Goal: Transaction & Acquisition: Purchase product/service

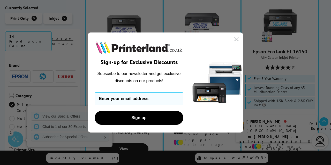
click at [238, 39] on circle "Close dialog" at bounding box center [236, 39] width 9 height 9
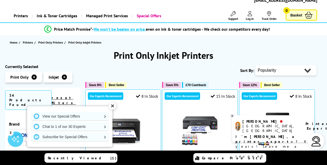
scroll to position [25, 0]
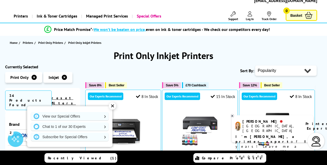
select select "Price Ascending"
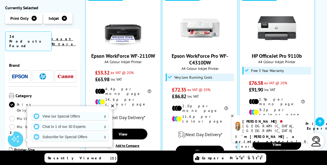
scroll to position [137, 0]
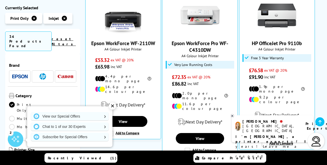
click at [113, 106] on div "✕" at bounding box center [112, 106] width 7 height 7
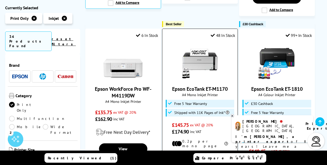
scroll to position [466, 0]
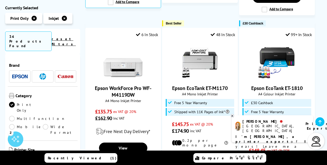
click at [233, 116] on icon at bounding box center [232, 116] width 2 height 2
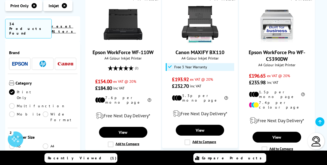
scroll to position [717, 0]
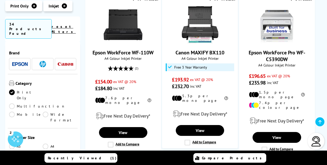
click at [47, 144] on link "A4" at bounding box center [60, 147] width 34 height 6
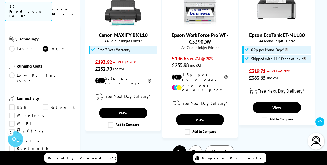
scroll to position [139, 0]
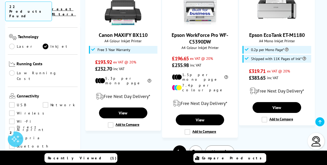
click at [12, 111] on link "Wireless" at bounding box center [28, 114] width 38 height 6
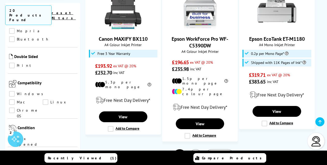
scroll to position [249, 0]
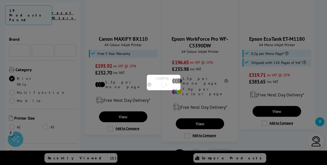
scroll to position [249, 0]
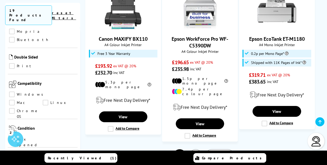
click at [14, 163] on link "Desktop PC" at bounding box center [26, 166] width 34 height 6
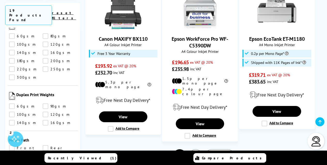
scroll to position [628, 0]
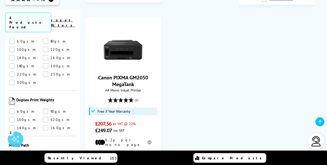
scroll to position [271, 0]
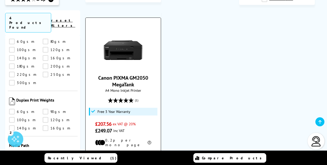
click at [131, 44] on img at bounding box center [123, 50] width 39 height 39
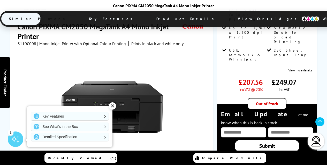
click at [114, 105] on div "✕" at bounding box center [112, 106] width 7 height 7
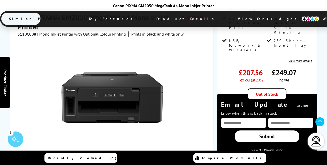
scroll to position [140, 0]
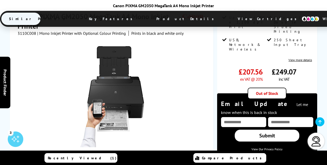
scroll to position [141, 0]
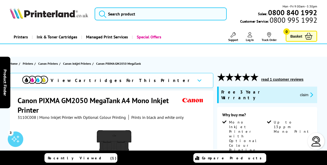
scroll to position [0, 0]
